Goal: Navigation & Orientation: Find specific page/section

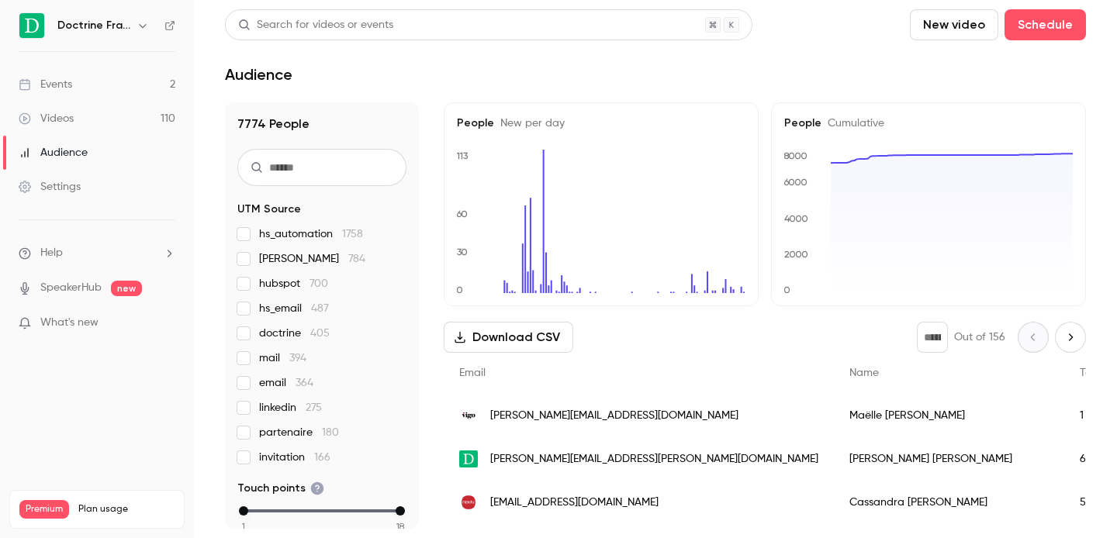
click at [138, 26] on icon "button" at bounding box center [143, 25] width 12 height 12
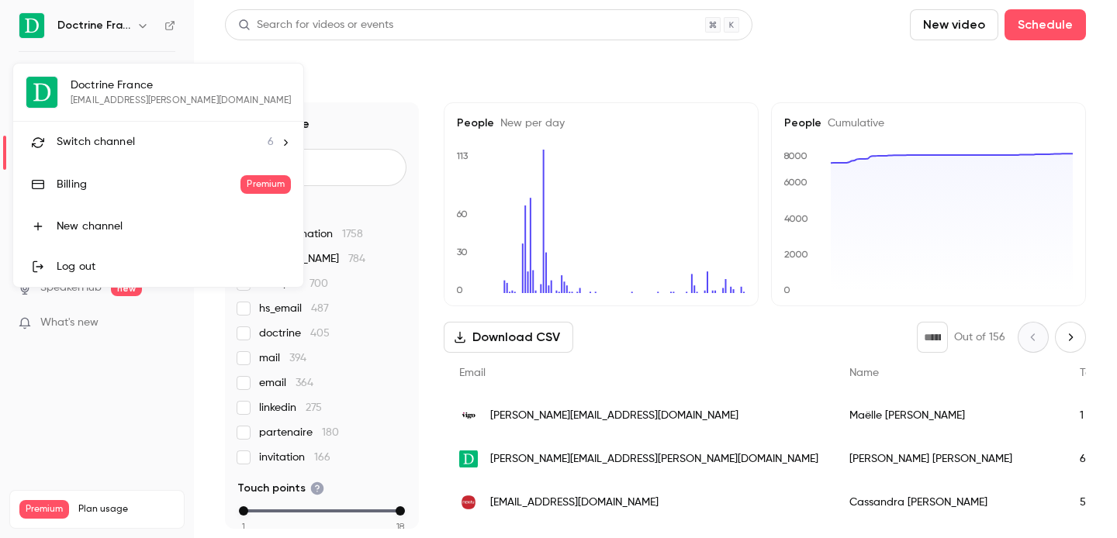
click at [118, 147] on span "Switch channel" at bounding box center [96, 142] width 78 height 16
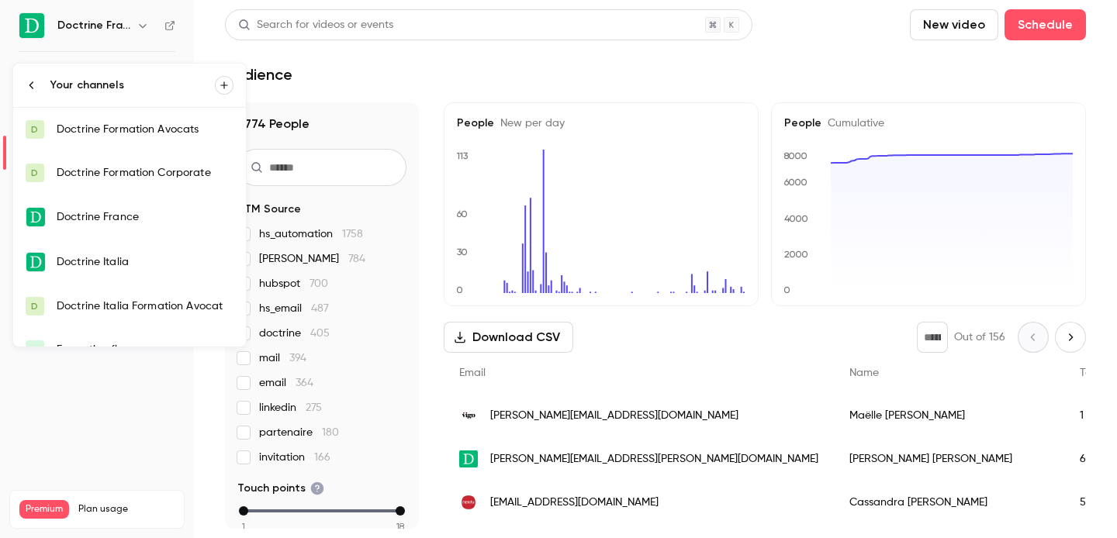
click at [135, 166] on div "Doctrine Formation Corporate" at bounding box center [145, 173] width 177 height 16
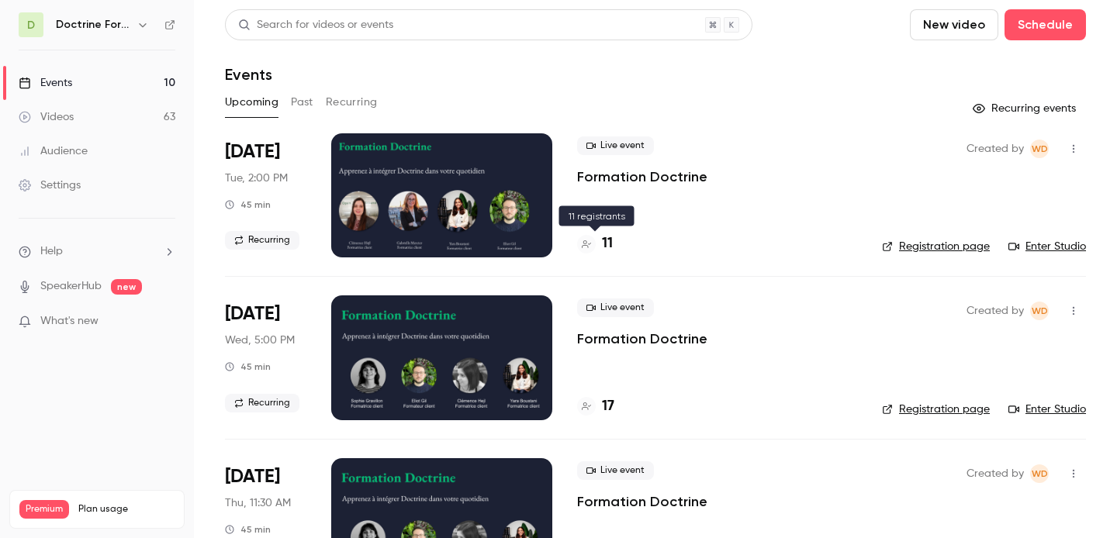
click at [595, 245] on div at bounding box center [586, 244] width 19 height 19
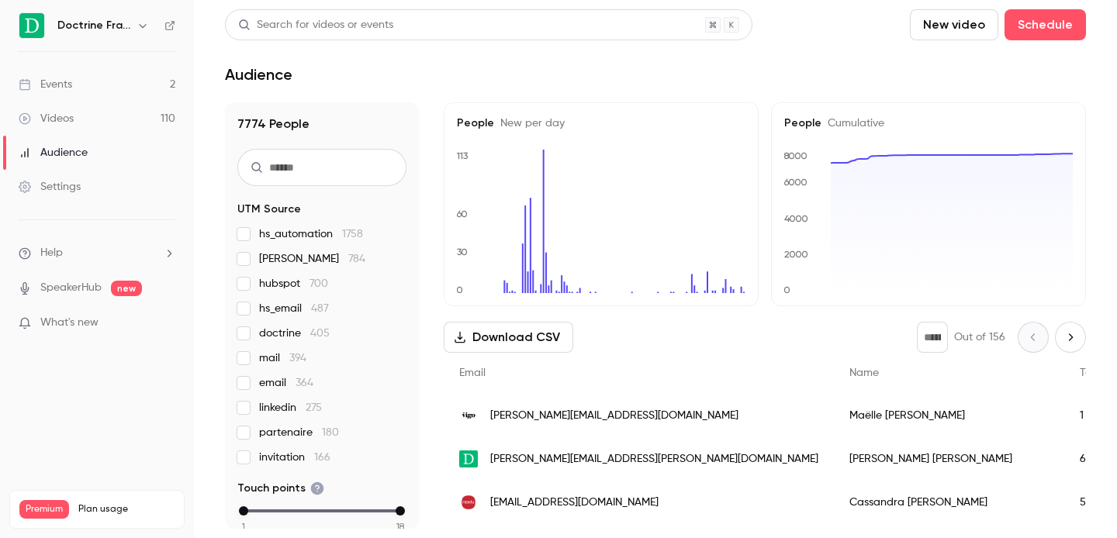
click at [144, 19] on icon "button" at bounding box center [143, 25] width 12 height 12
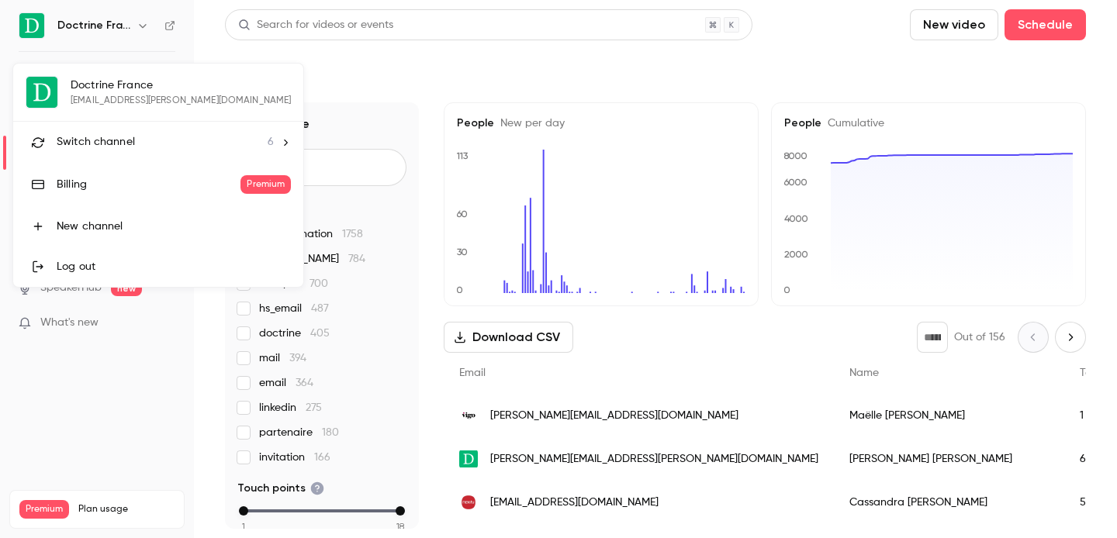
click at [104, 140] on span "Switch channel" at bounding box center [96, 142] width 78 height 16
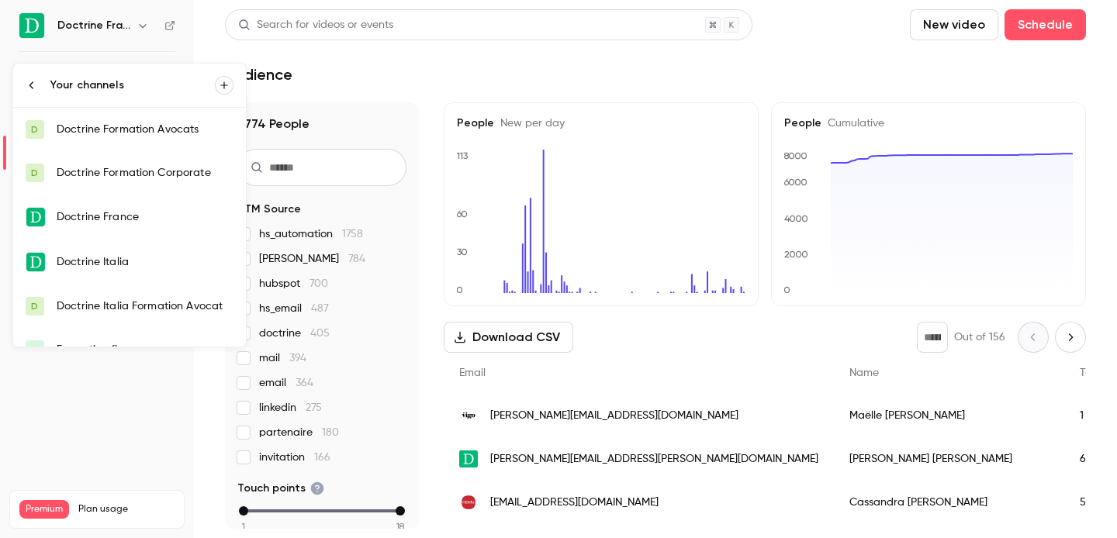
click at [111, 163] on link "D Doctrine Formation Corporate" at bounding box center [129, 172] width 233 height 43
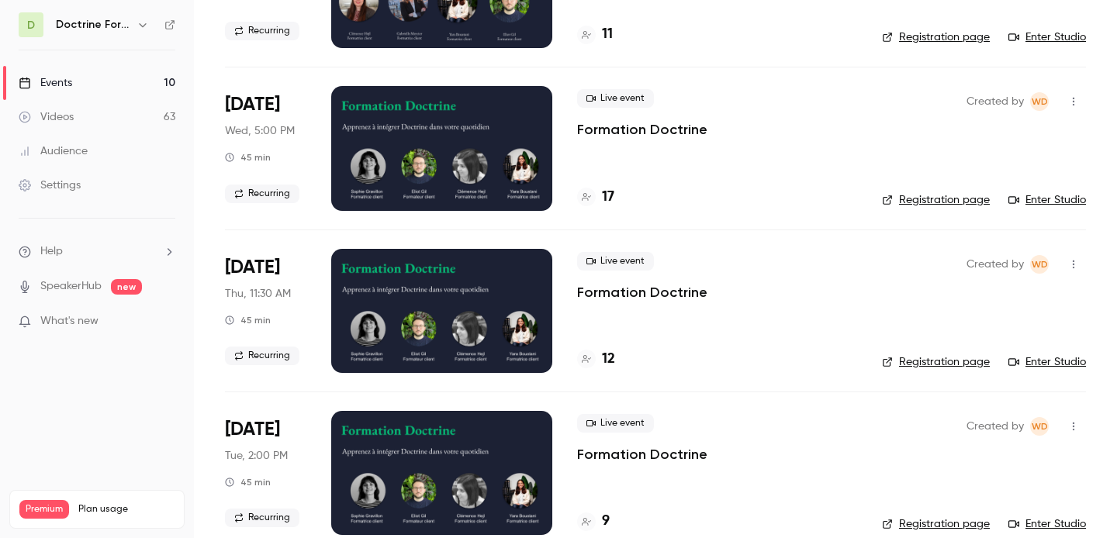
scroll to position [210, 0]
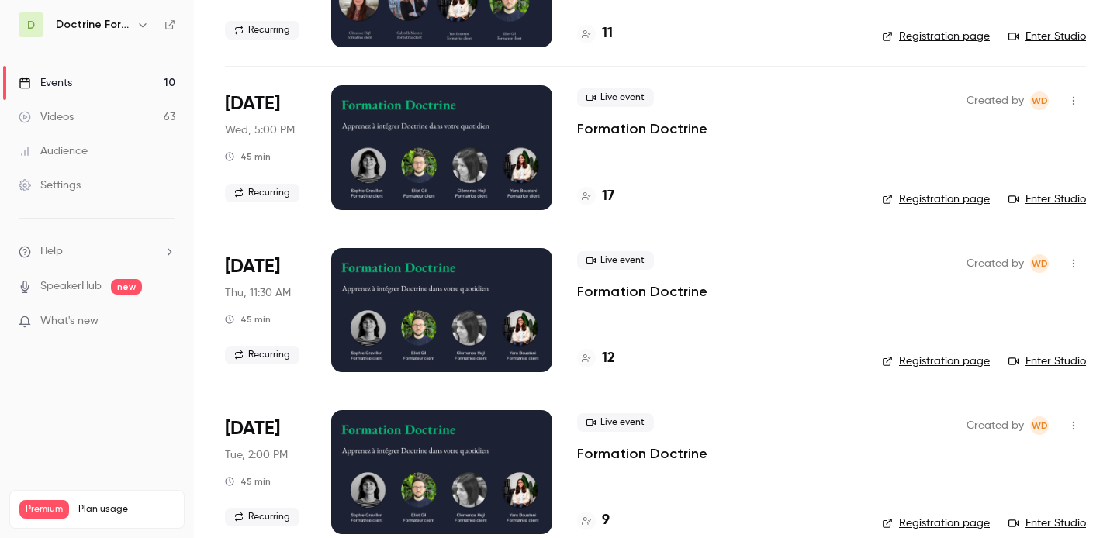
click at [608, 189] on h4 "17" at bounding box center [608, 196] width 12 height 21
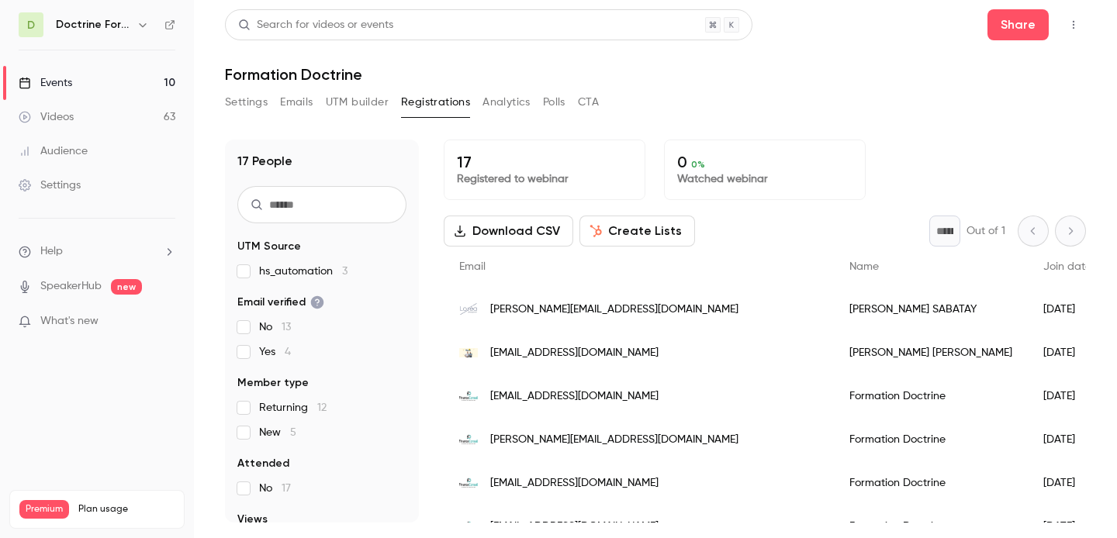
click at [140, 20] on icon "button" at bounding box center [143, 25] width 12 height 12
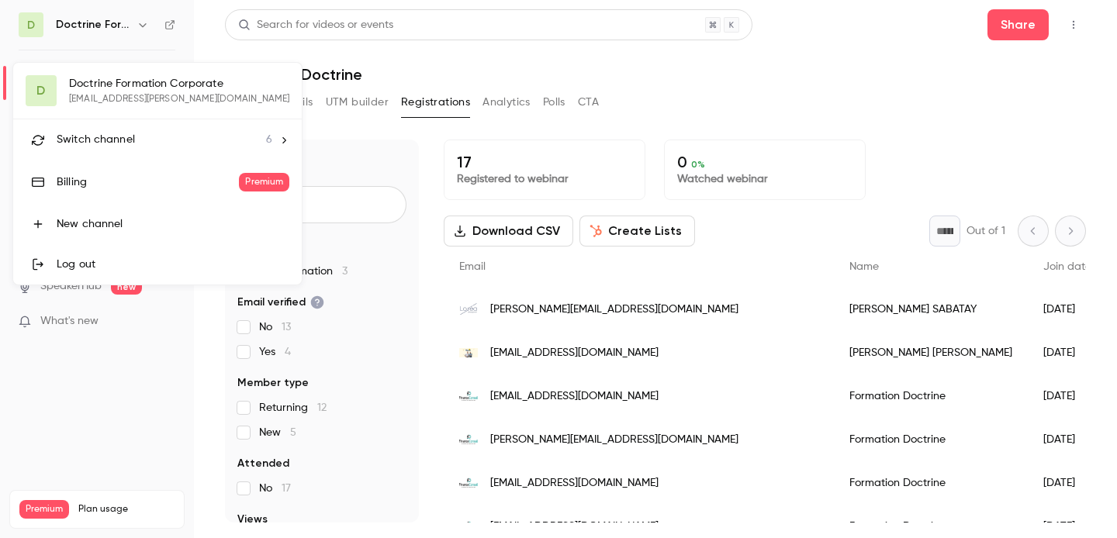
click at [130, 126] on li "Switch channel 6" at bounding box center [157, 139] width 289 height 41
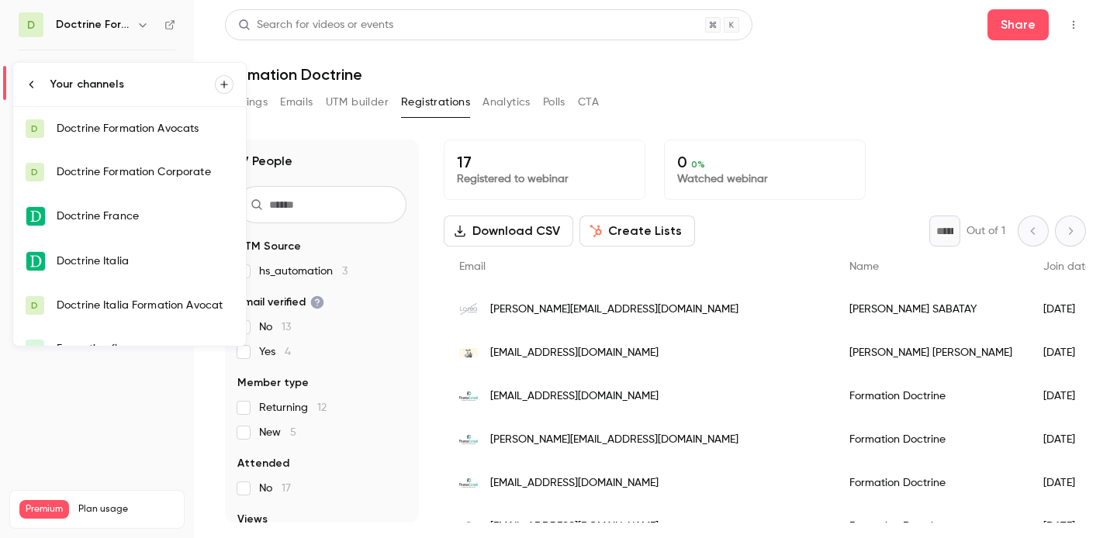
click at [132, 175] on div "Doctrine Formation Corporate" at bounding box center [145, 172] width 177 height 16
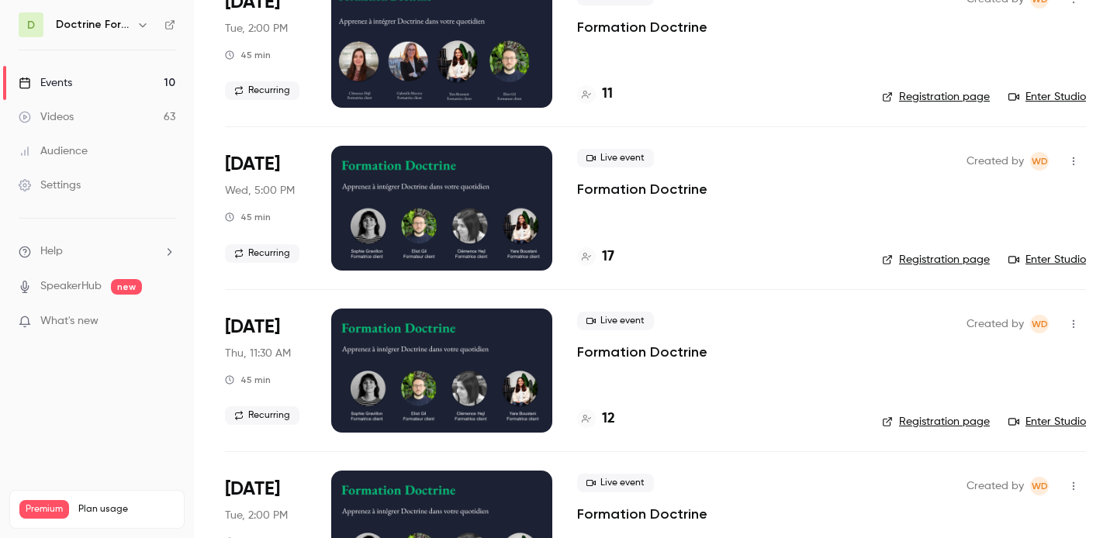
scroll to position [151, 0]
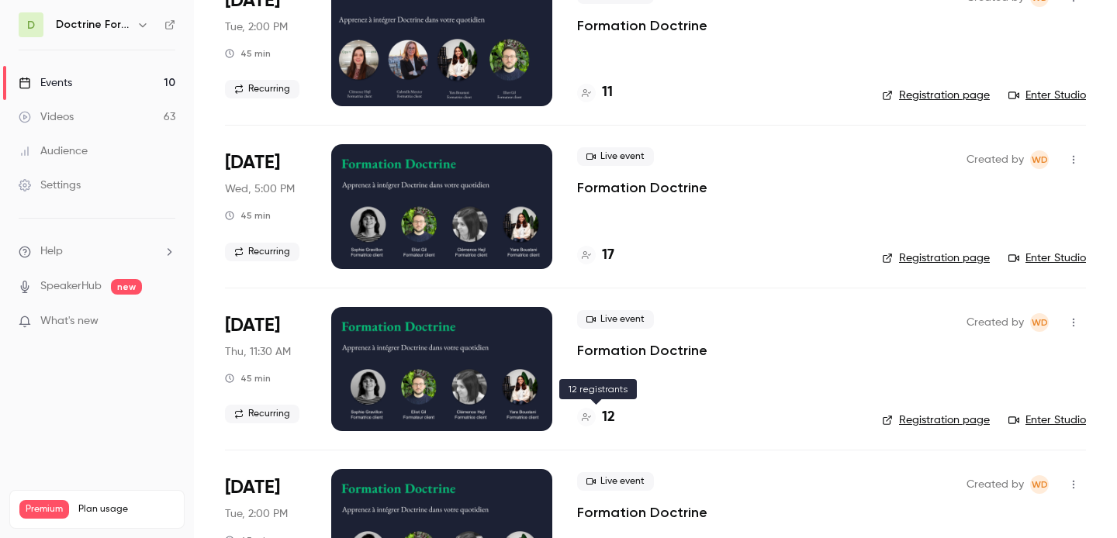
click at [611, 421] on h4 "12" at bounding box center [608, 417] width 13 height 21
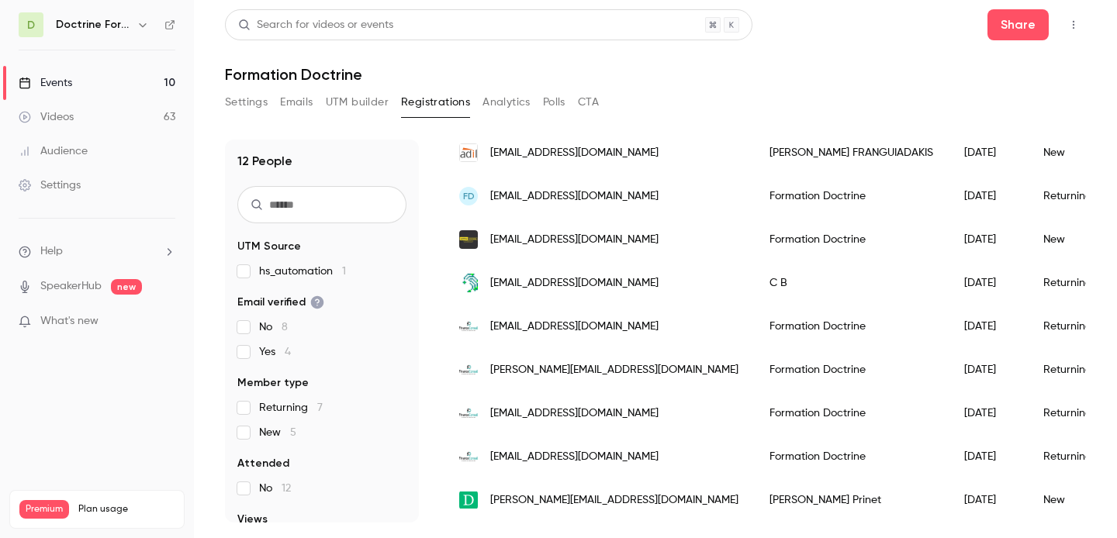
scroll to position [286, 0]
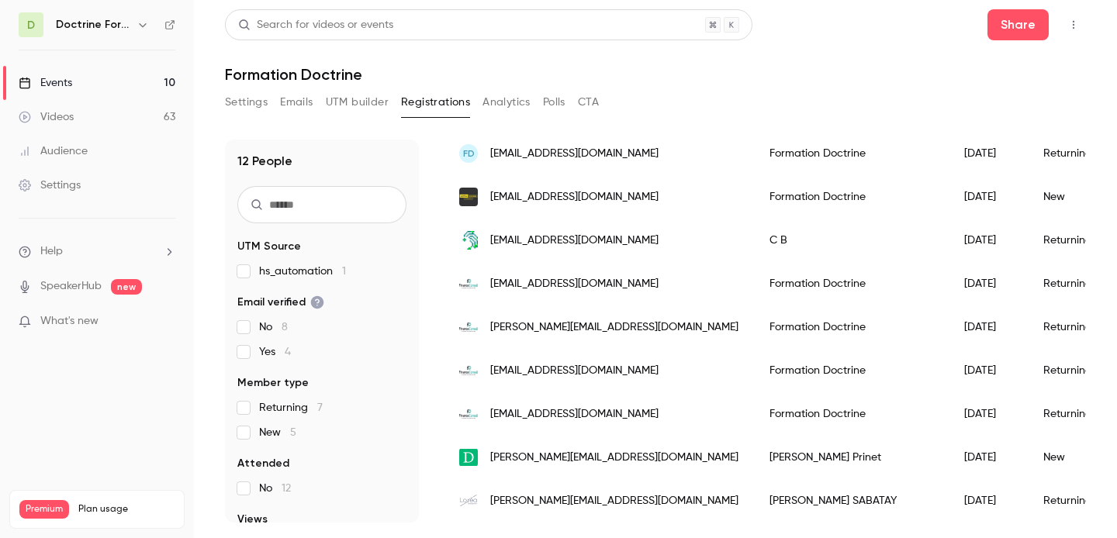
click at [140, 26] on icon "button" at bounding box center [143, 25] width 12 height 12
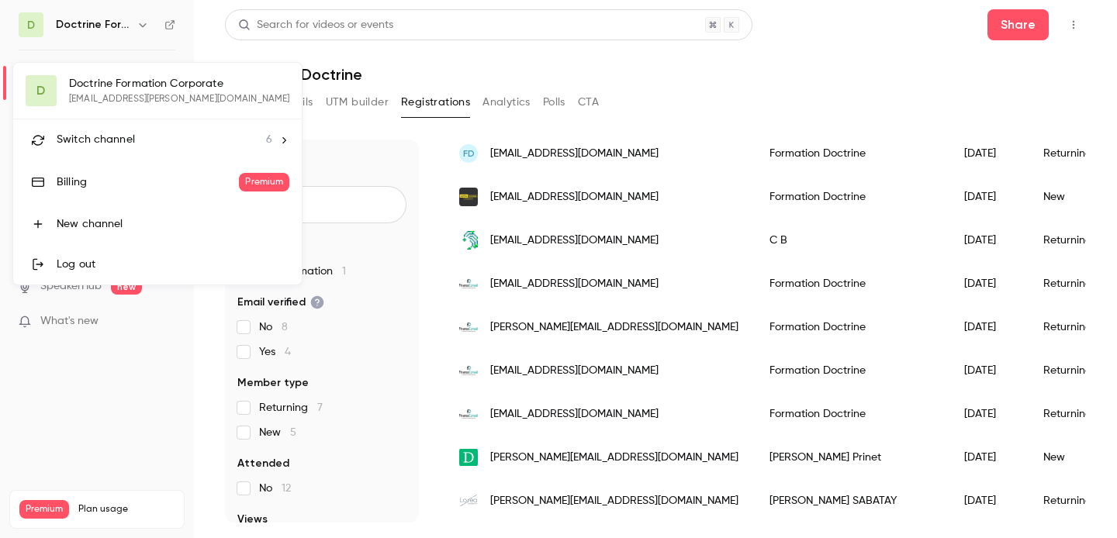
click at [119, 140] on span "Switch channel" at bounding box center [96, 140] width 78 height 16
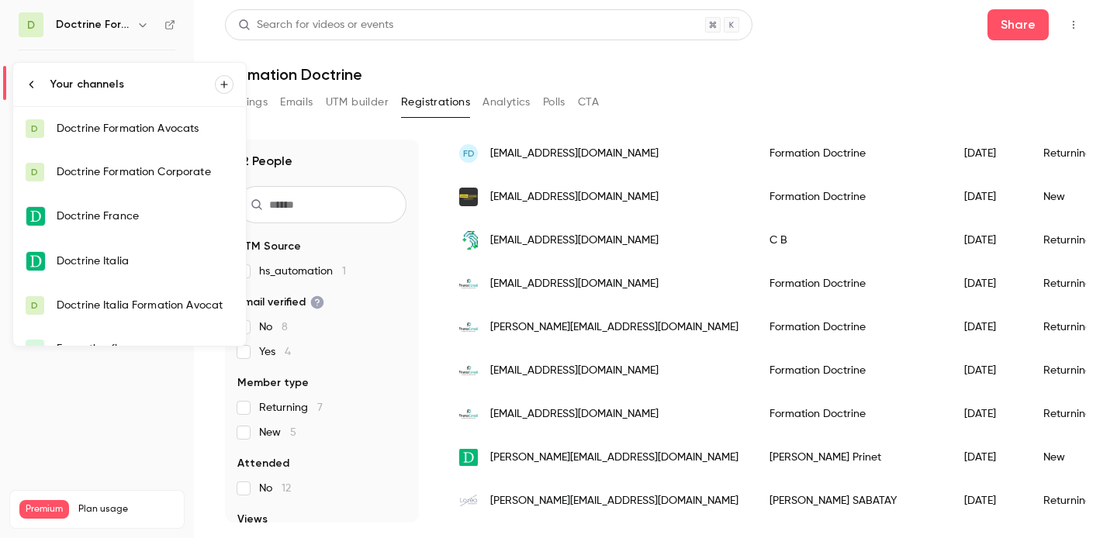
click at [133, 168] on div "Doctrine Formation Corporate" at bounding box center [145, 172] width 177 height 16
